Goal: Task Accomplishment & Management: Use online tool/utility

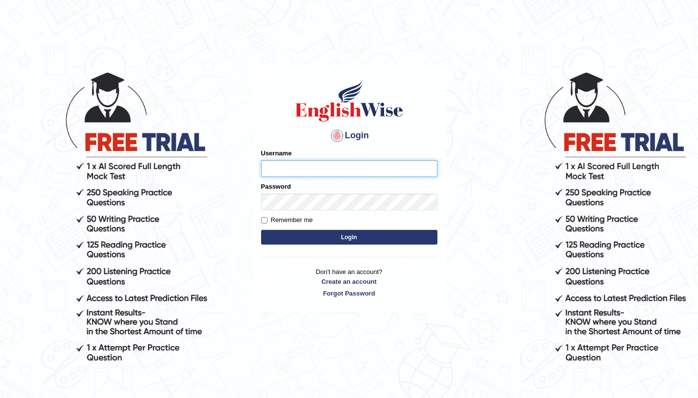
click at [304, 173] on input "Username" at bounding box center [349, 168] width 176 height 17
type input "aliahmad_parramatta"
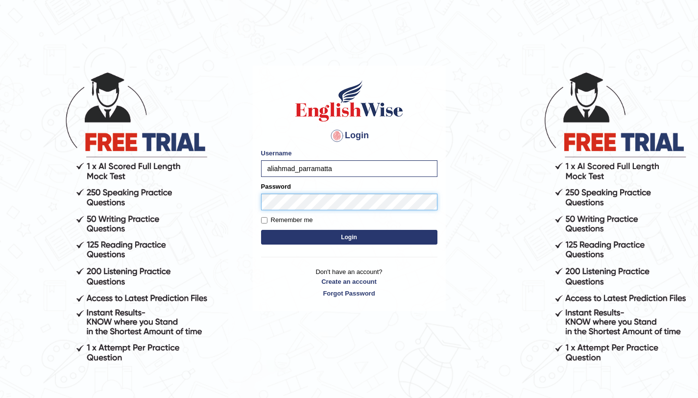
click at [261, 230] on button "Login" at bounding box center [349, 237] width 176 height 15
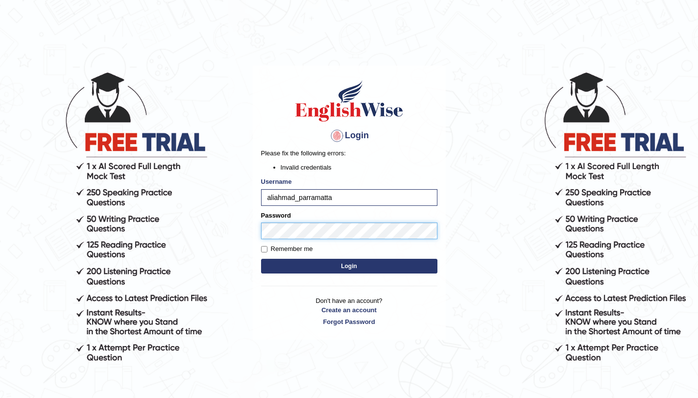
click at [261, 259] on button "Login" at bounding box center [349, 266] width 176 height 15
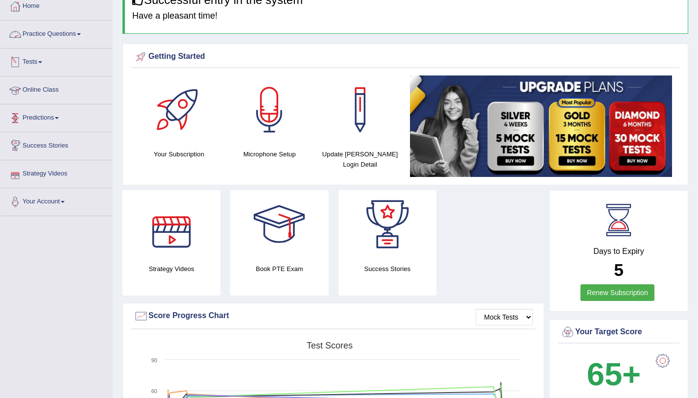
scroll to position [55, 0]
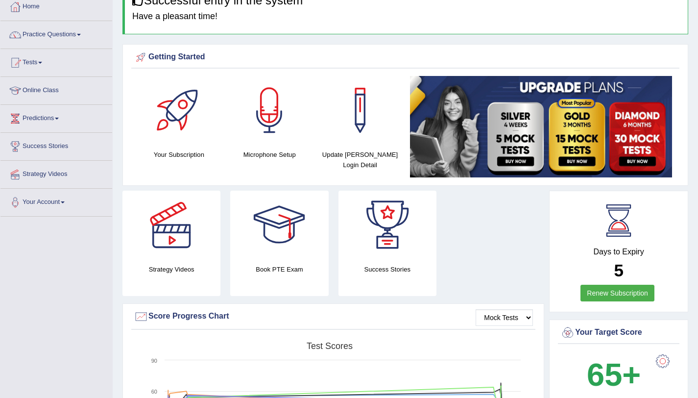
click at [42, 62] on span at bounding box center [40, 63] width 4 height 2
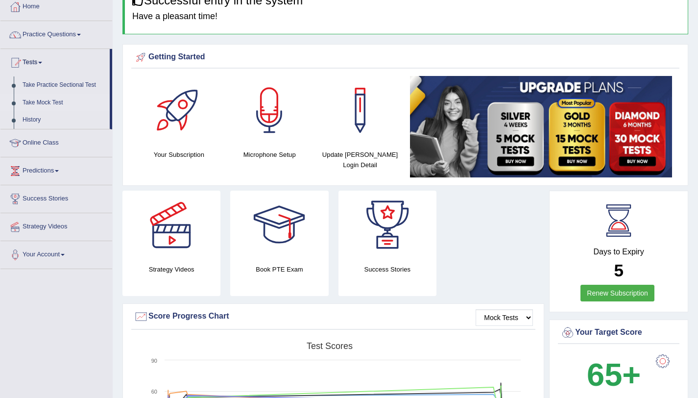
click at [51, 103] on link "Take Mock Test" at bounding box center [64, 103] width 92 height 18
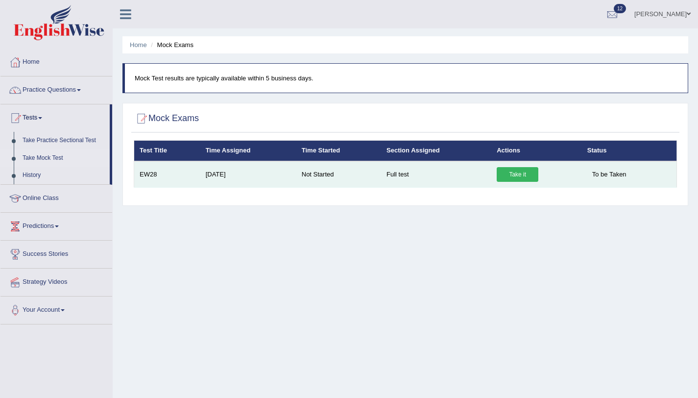
click at [511, 173] on link "Take it" at bounding box center [518, 174] width 42 height 15
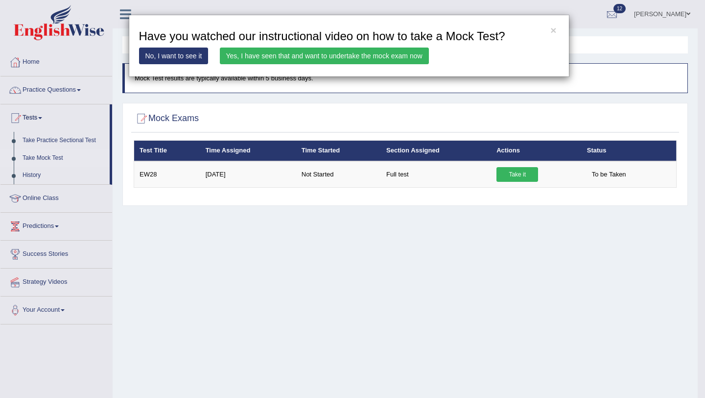
click at [324, 60] on link "Yes, I have seen that and want to undertake the mock exam now" at bounding box center [324, 56] width 209 height 17
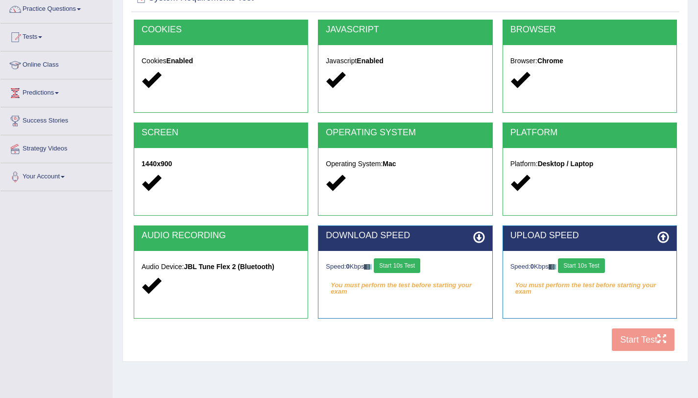
scroll to position [117, 0]
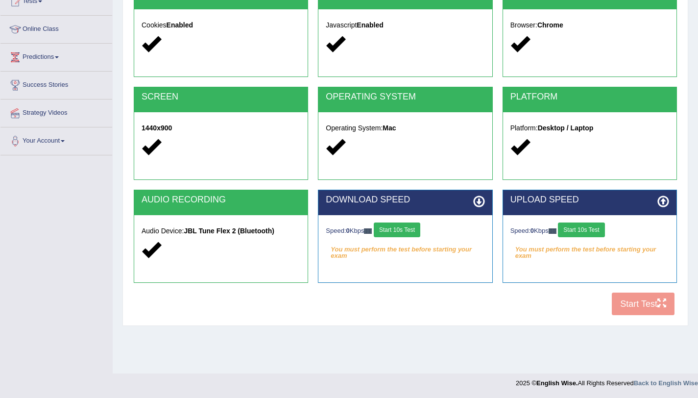
click at [410, 235] on button "Start 10s Test" at bounding box center [397, 229] width 47 height 15
click at [579, 232] on button "Start 10s Test" at bounding box center [581, 229] width 47 height 15
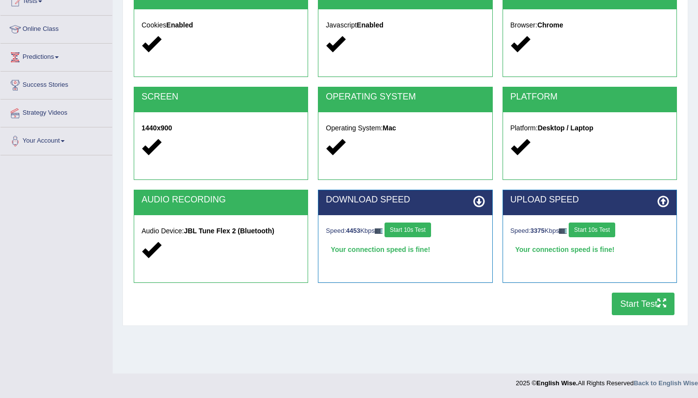
click at [645, 305] on button "Start Test" at bounding box center [643, 303] width 63 height 23
